Goal: Transaction & Acquisition: Purchase product/service

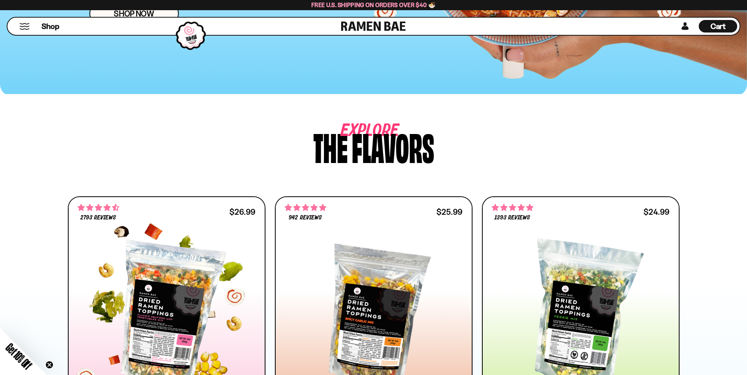
scroll to position [262, 0]
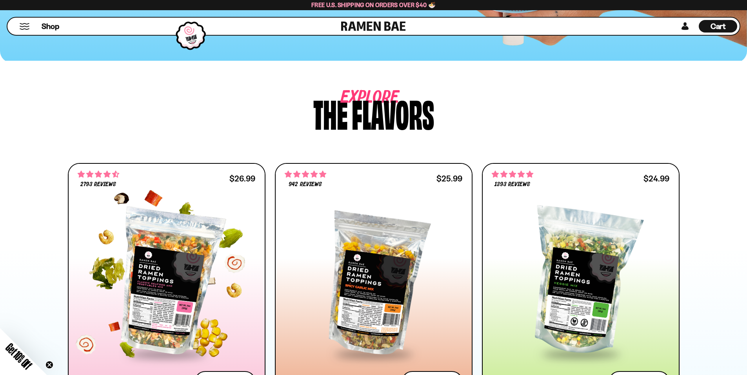
click at [232, 211] on div at bounding box center [167, 282] width 178 height 143
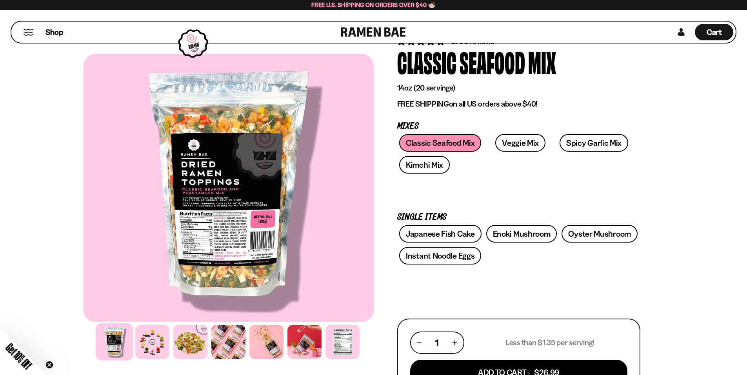
scroll to position [105, 0]
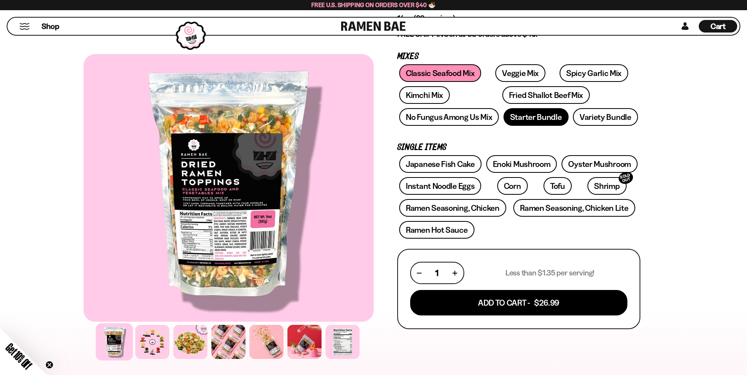
click at [534, 126] on link "Starter Bundle" at bounding box center [536, 117] width 65 height 18
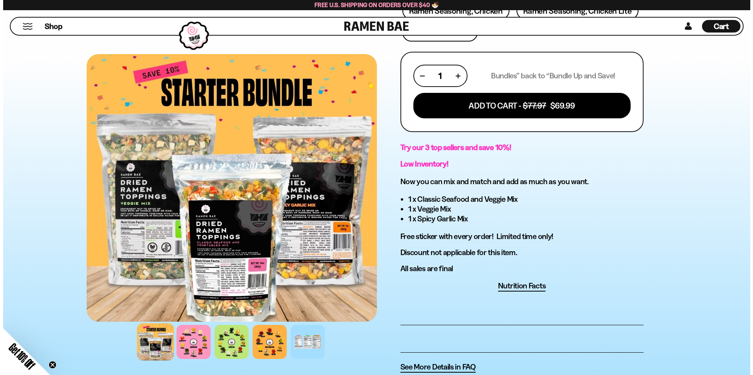
scroll to position [314, 0]
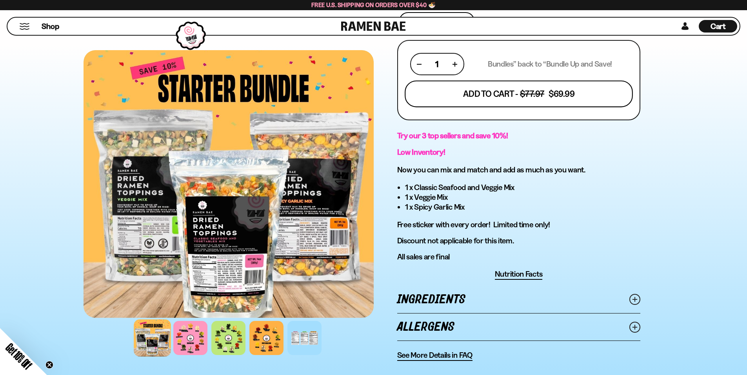
click at [527, 107] on button "Add To Cart - $77.97 $69.99" at bounding box center [519, 94] width 228 height 27
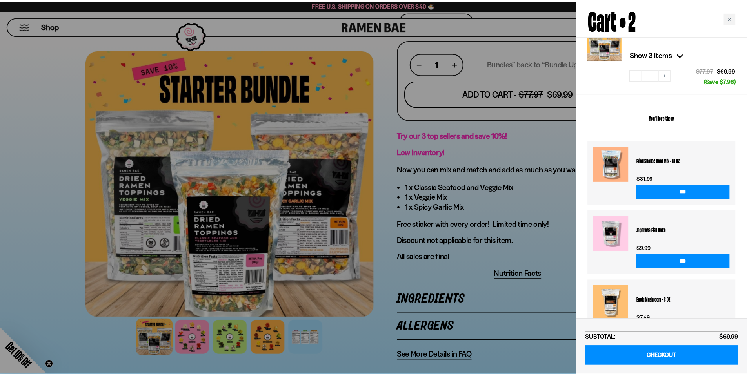
scroll to position [160, 0]
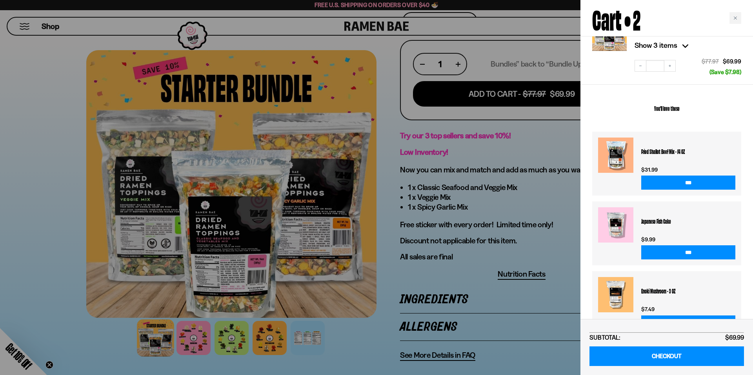
click at [542, 177] on div at bounding box center [376, 187] width 753 height 375
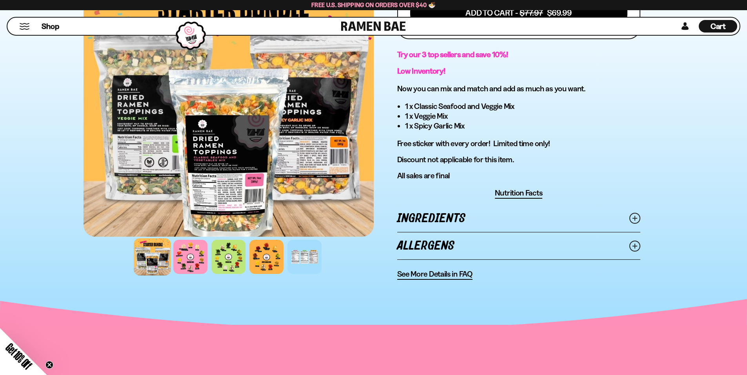
scroll to position [366, 0]
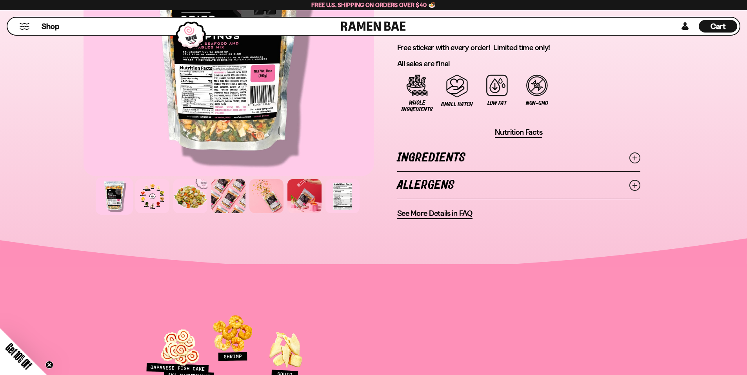
scroll to position [576, 0]
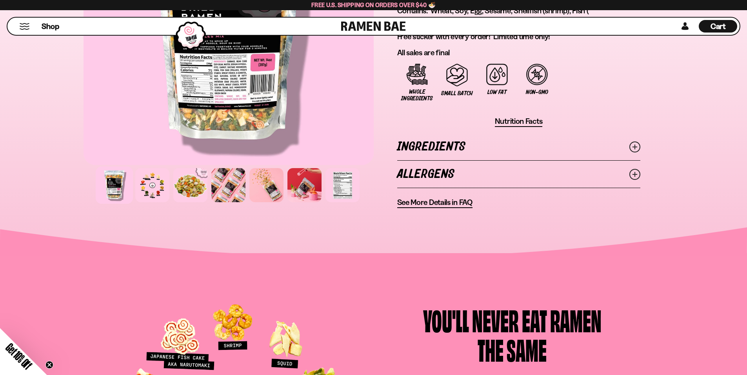
click at [433, 160] on link "Ingredients" at bounding box center [518, 146] width 243 height 27
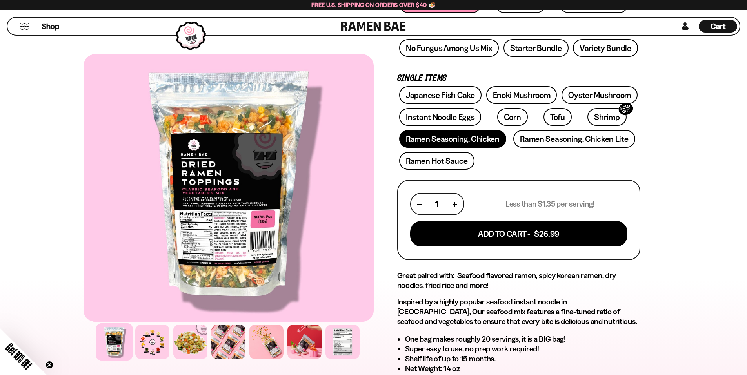
scroll to position [105, 0]
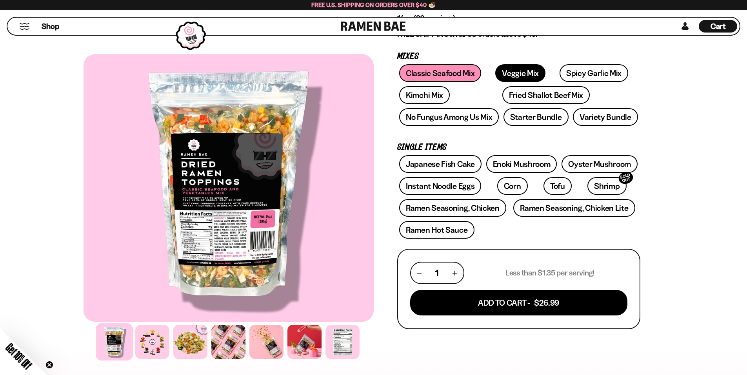
click at [518, 64] on link "Veggie Mix" at bounding box center [521, 73] width 50 height 18
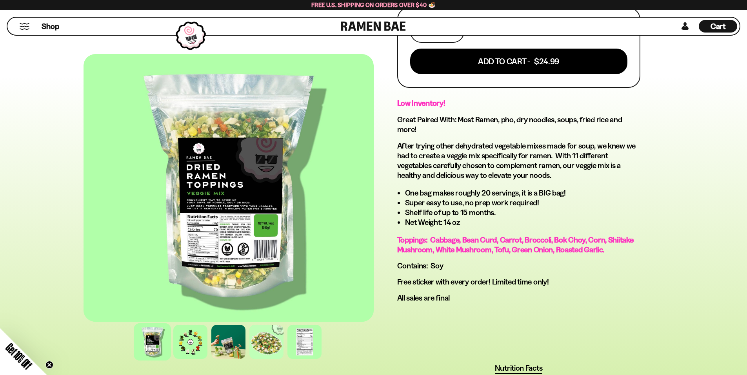
scroll to position [419, 0]
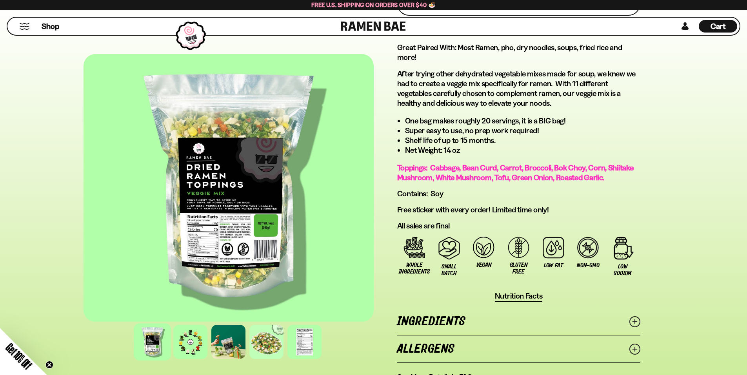
click at [275, 219] on div at bounding box center [229, 188] width 290 height 268
click at [315, 340] on div at bounding box center [304, 342] width 37 height 37
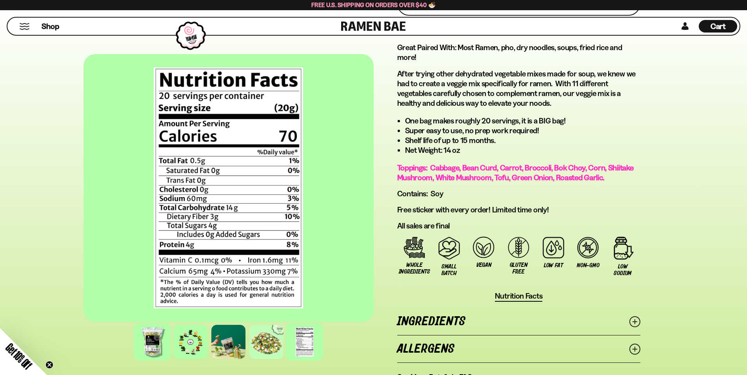
click at [171, 337] on div at bounding box center [152, 342] width 37 height 37
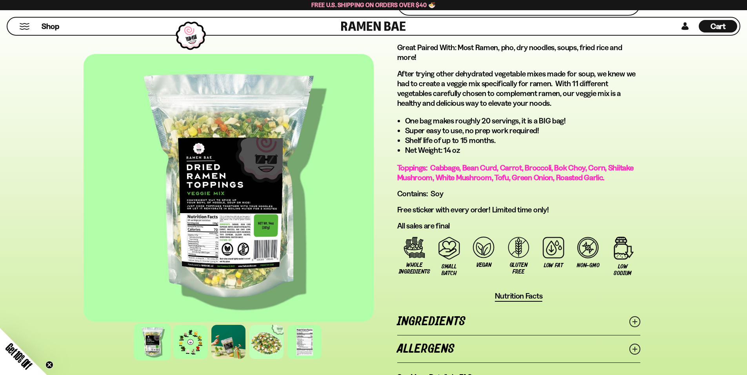
click at [274, 227] on div at bounding box center [229, 188] width 290 height 268
click at [209, 346] on div at bounding box center [190, 342] width 37 height 37
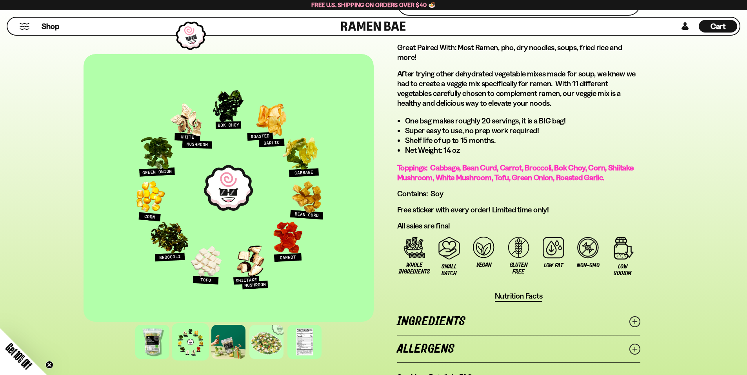
click at [262, 318] on div "FADCB6FD-DFAB-4417-9F21-029242090B77 FADCB6FD-DFAB-4417-9F21-029242090B77" at bounding box center [229, 209] width 290 height 311
click at [247, 335] on div at bounding box center [228, 342] width 37 height 37
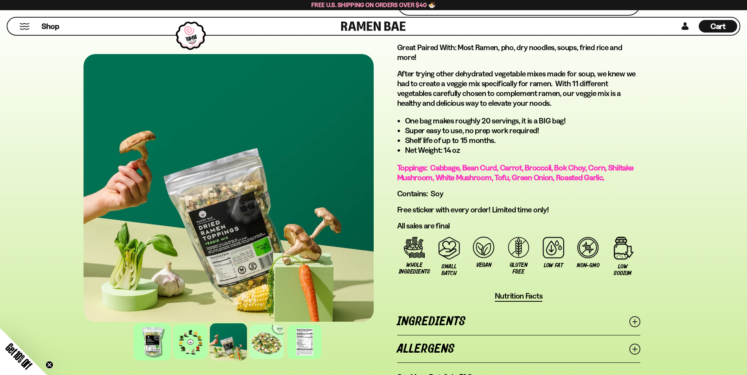
click at [171, 329] on div at bounding box center [152, 342] width 37 height 37
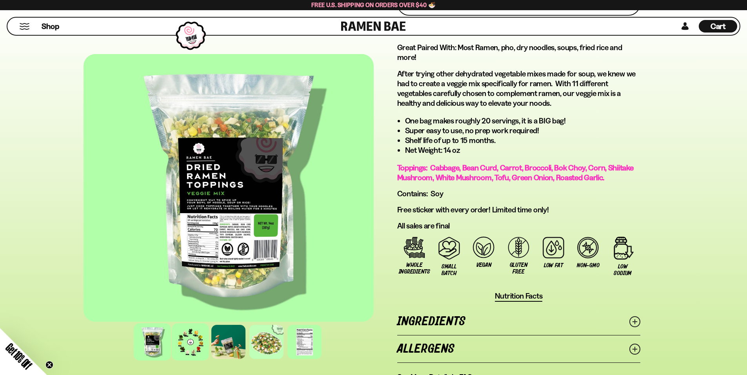
click at [209, 334] on div at bounding box center [190, 342] width 37 height 37
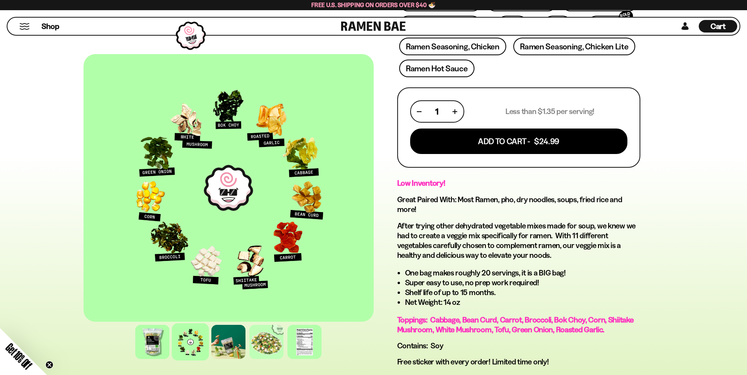
scroll to position [262, 0]
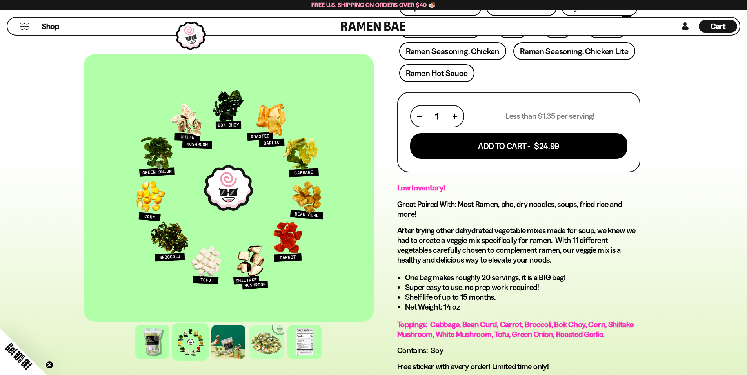
click at [18, 27] on div "Shop" at bounding box center [176, 26] width 332 height 17
click at [20, 25] on button "Mobile Menu Trigger" at bounding box center [24, 26] width 11 height 7
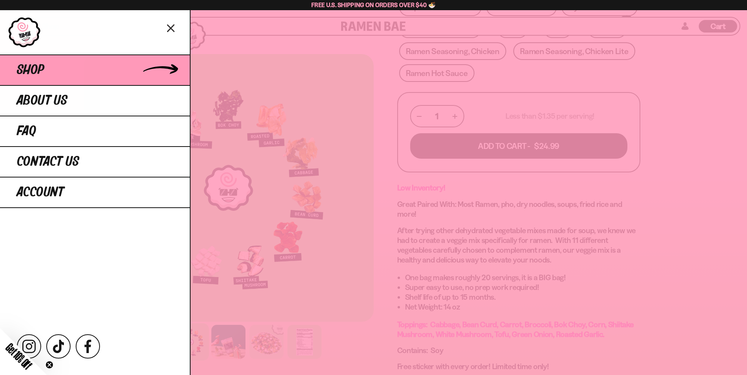
click at [50, 58] on link "Shop" at bounding box center [95, 70] width 190 height 31
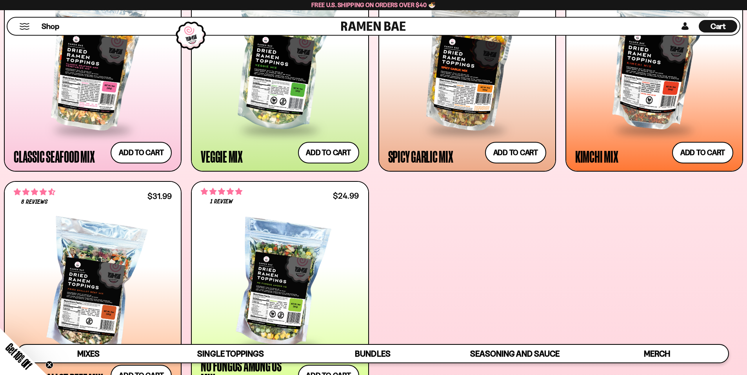
scroll to position [363, 0]
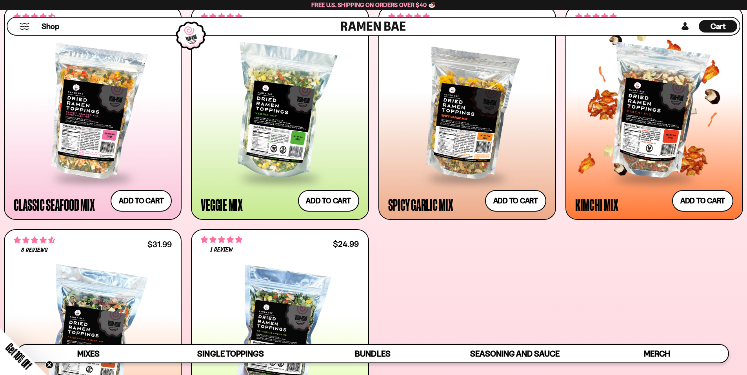
click at [648, 154] on div at bounding box center [655, 112] width 158 height 131
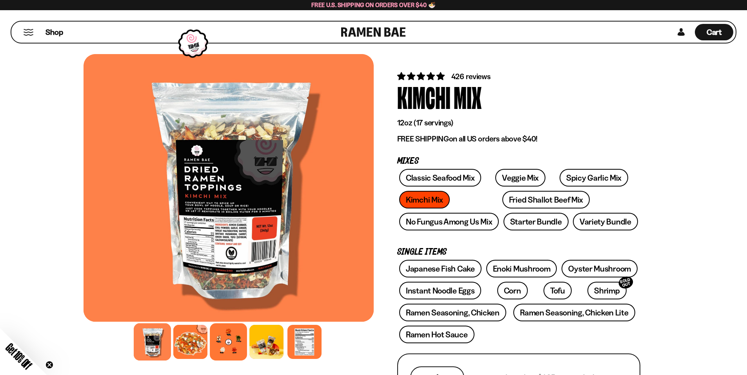
click at [247, 346] on div at bounding box center [228, 342] width 37 height 37
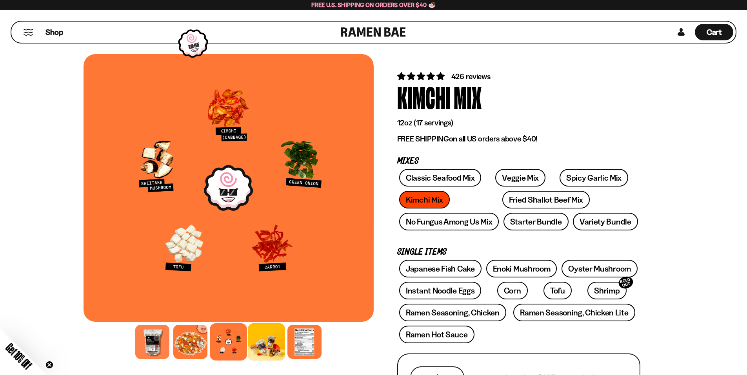
click at [285, 338] on div at bounding box center [266, 342] width 37 height 37
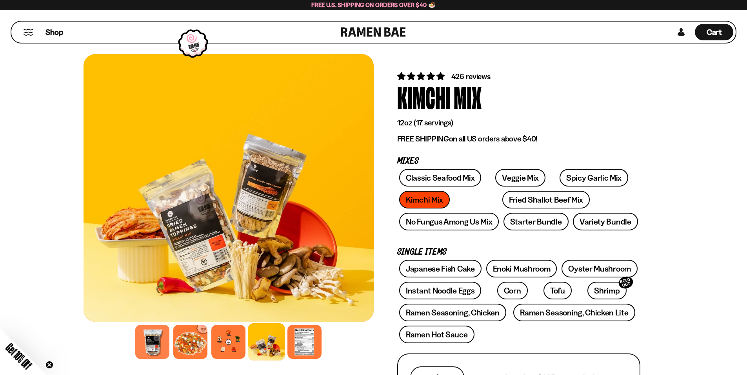
click at [269, 214] on div at bounding box center [229, 188] width 290 height 268
click at [323, 341] on div at bounding box center [304, 342] width 37 height 37
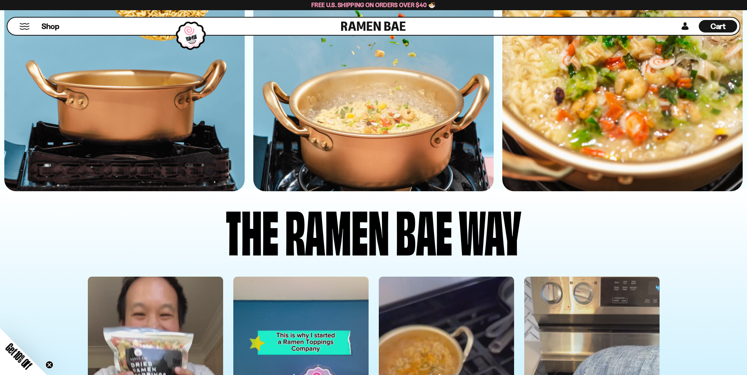
scroll to position [2249, 0]
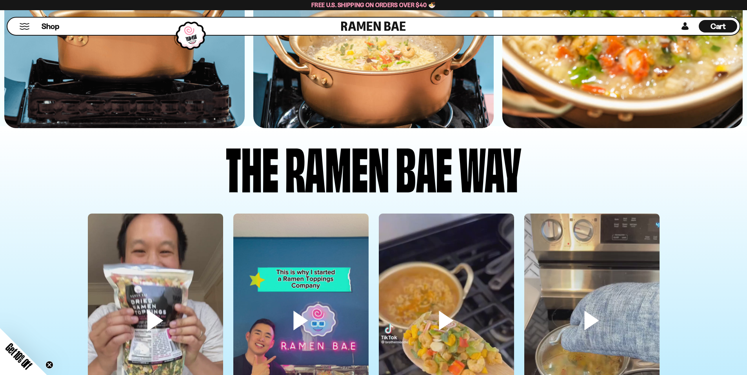
click at [206, 214] on video at bounding box center [155, 334] width 135 height 240
click at [210, 214] on video at bounding box center [155, 334] width 135 height 240
click at [427, 214] on video at bounding box center [446, 334] width 135 height 240
click at [221, 214] on video at bounding box center [155, 334] width 135 height 240
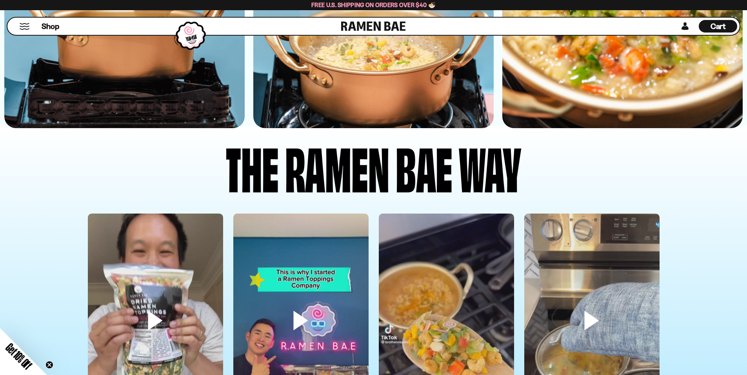
click at [435, 214] on video at bounding box center [446, 334] width 135 height 240
